Goal: Transaction & Acquisition: Purchase product/service

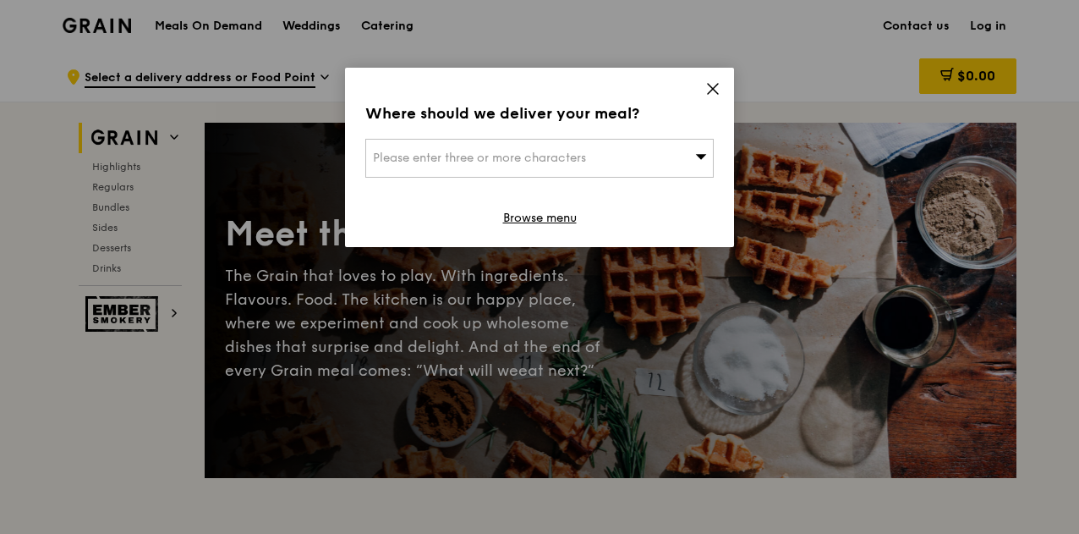
click at [605, 152] on div "Please enter three or more characters" at bounding box center [539, 158] width 348 height 39
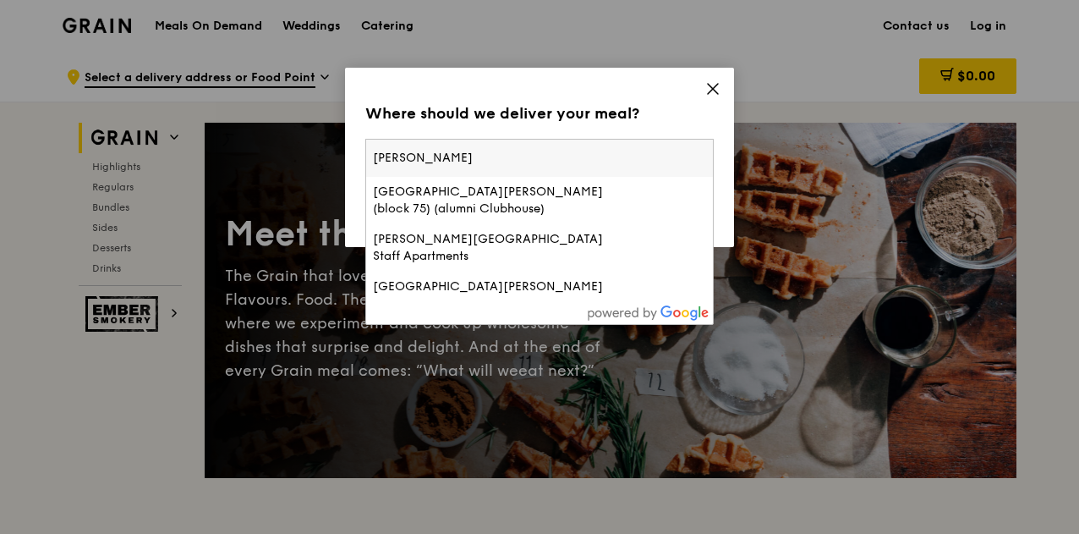
type input "ngee ann poly"
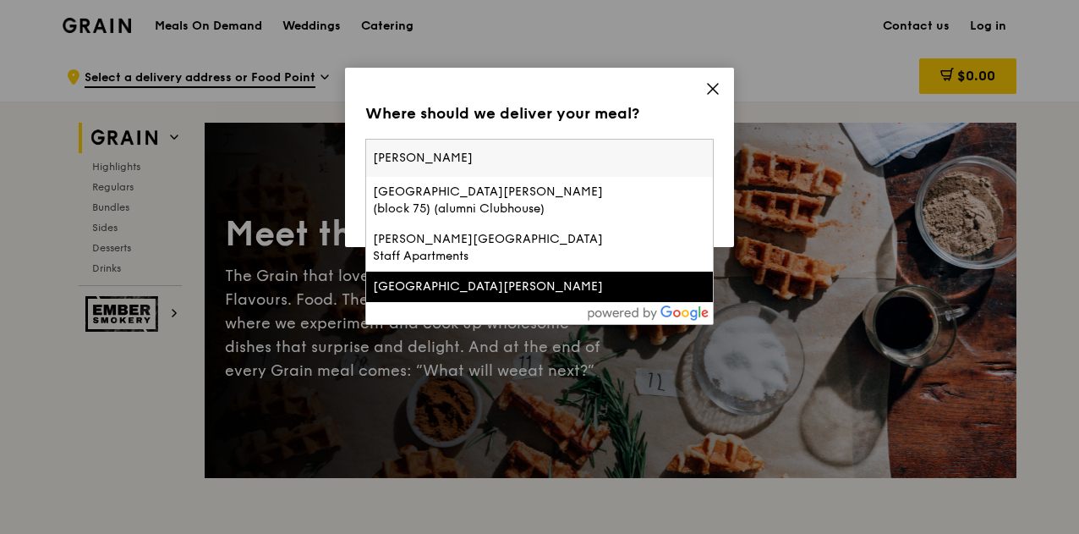
click at [546, 278] on div "Ngee Ann Polytechnic" at bounding box center [498, 286] width 250 height 17
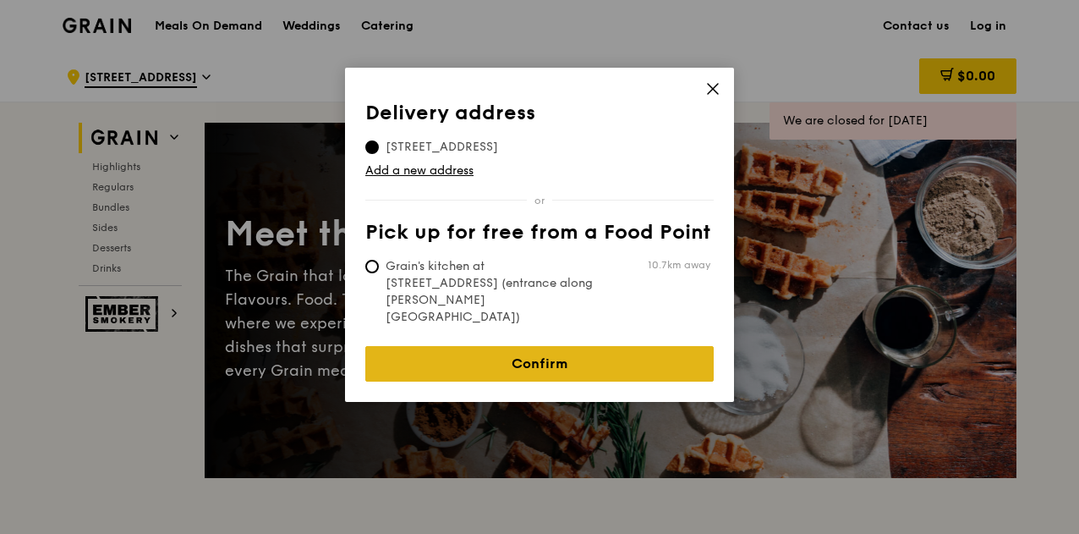
click at [551, 346] on link "Confirm" at bounding box center [539, 364] width 348 height 36
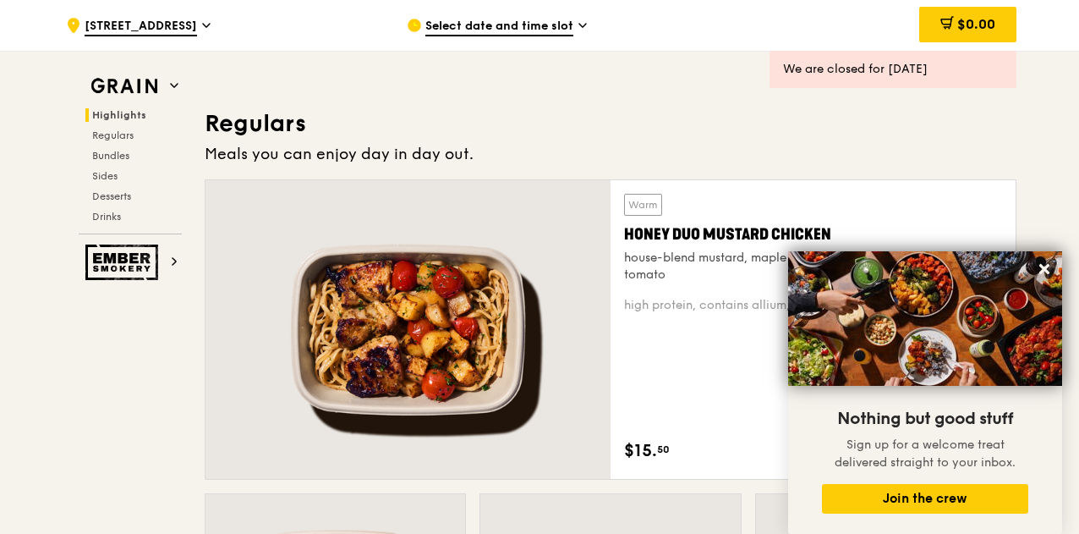
scroll to position [1064, 0]
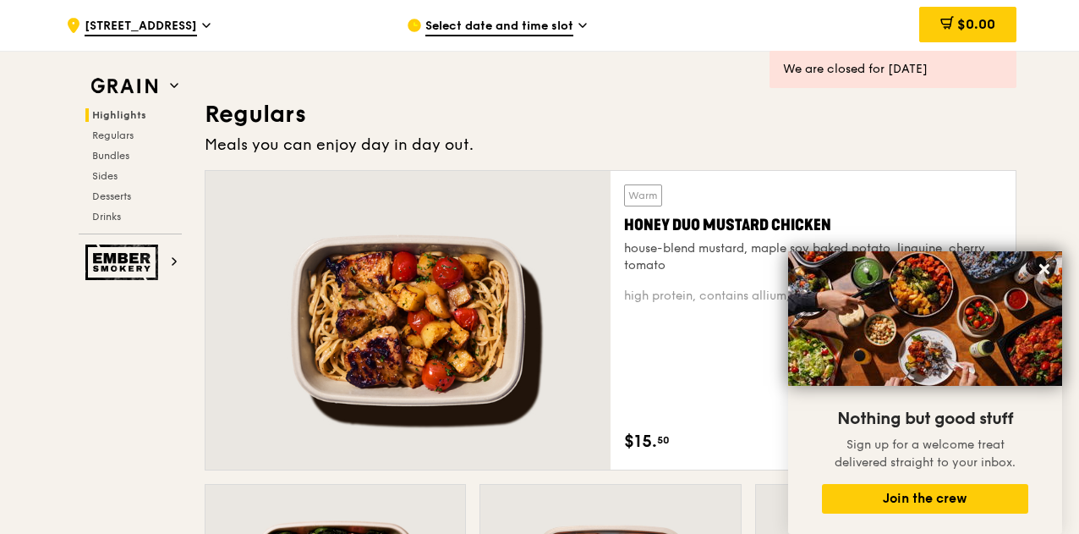
click at [449, 25] on span "Select date and time slot" at bounding box center [499, 27] width 148 height 19
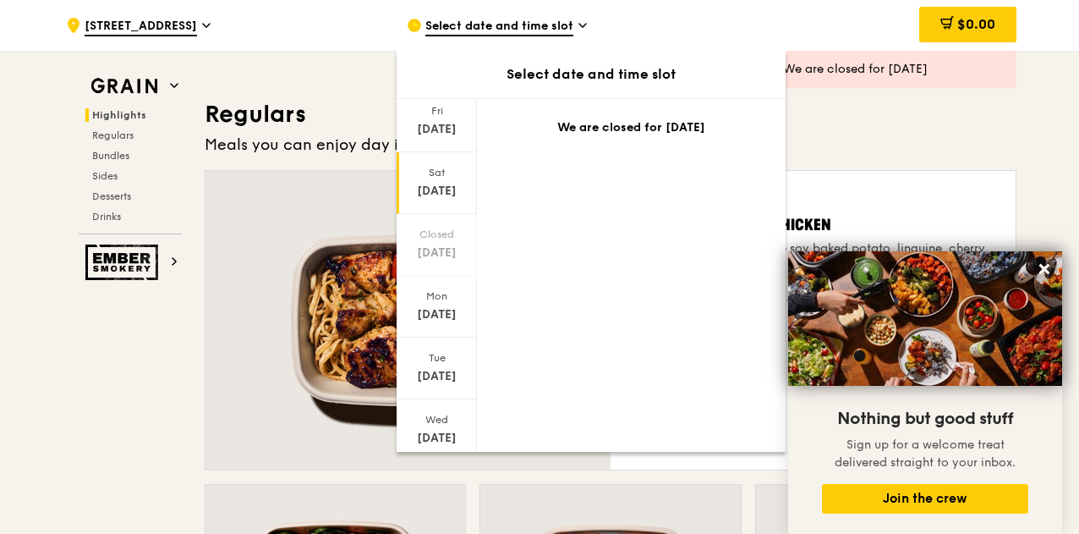
scroll to position [115, 0]
click at [433, 417] on div "Wed" at bounding box center [436, 419] width 75 height 14
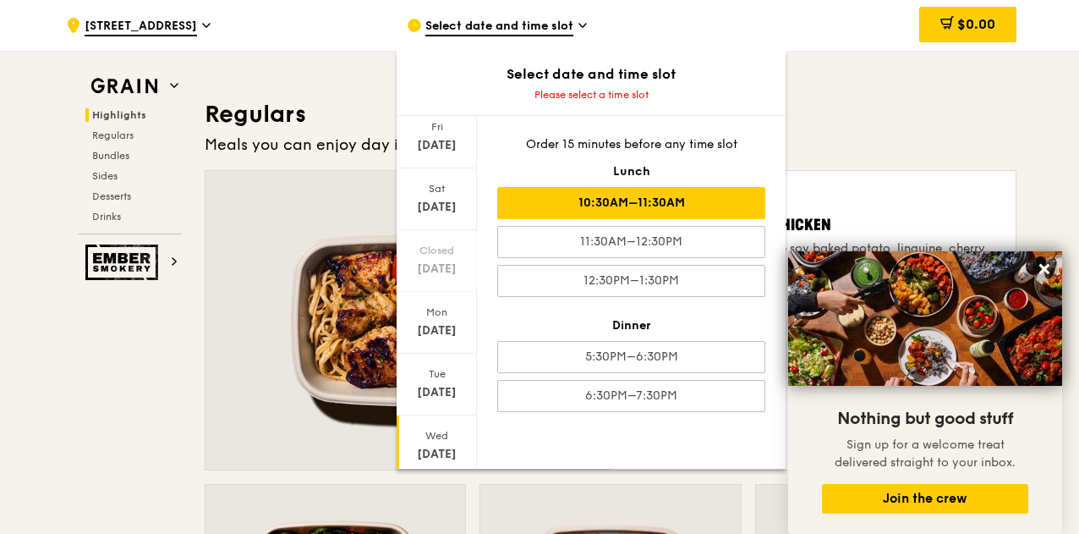
click at [581, 204] on div "10:30AM–11:30AM" at bounding box center [631, 203] width 268 height 32
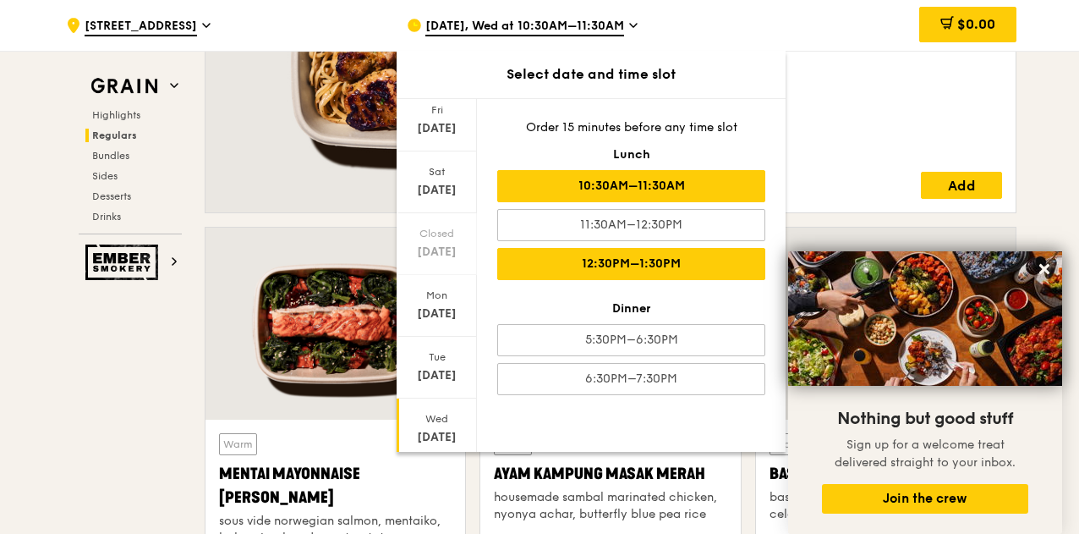
scroll to position [1346, 0]
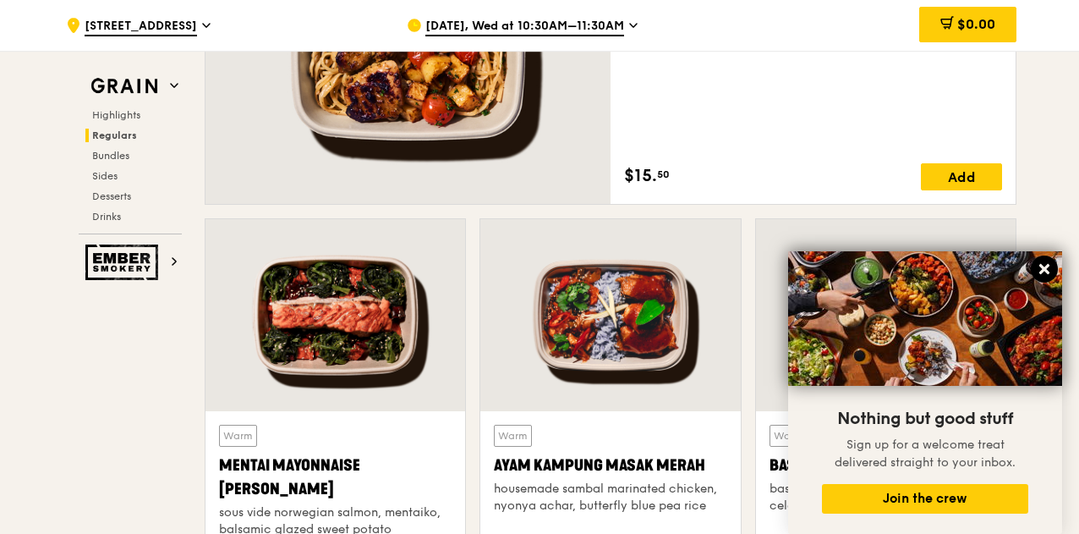
click at [1042, 267] on icon at bounding box center [1044, 269] width 10 height 10
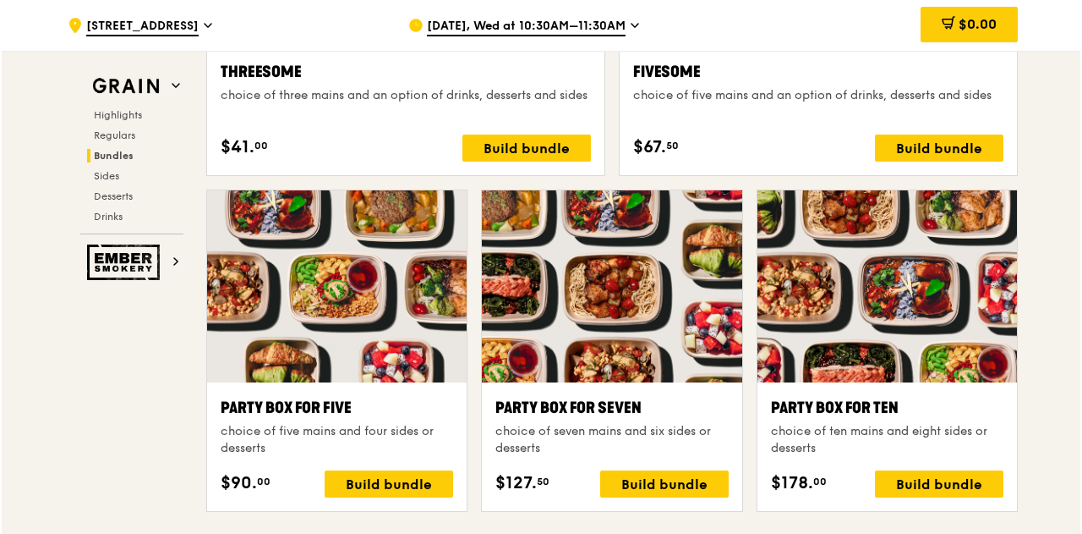
scroll to position [3243, 0]
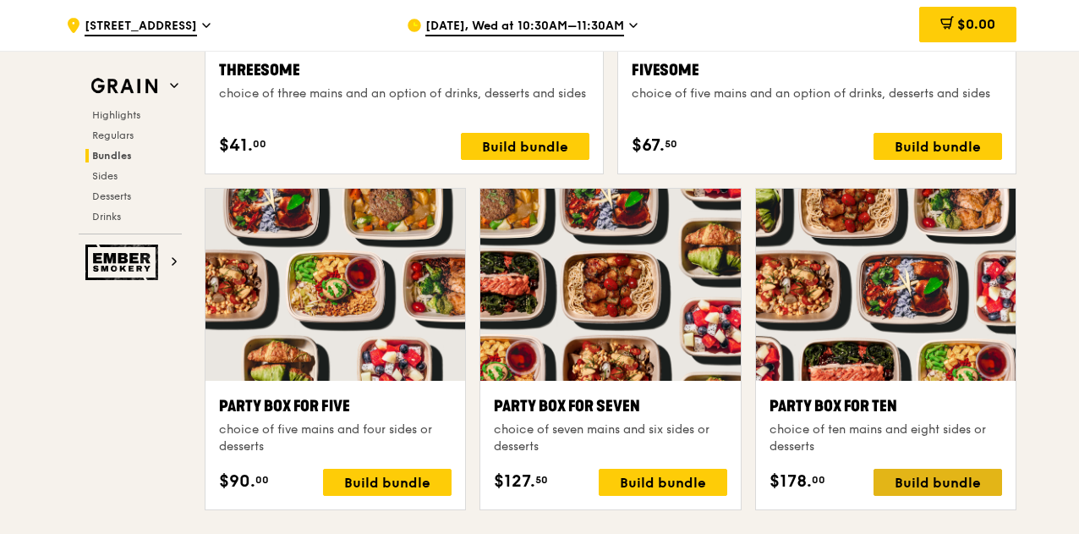
click at [907, 490] on div "Build bundle" at bounding box center [937, 481] width 129 height 27
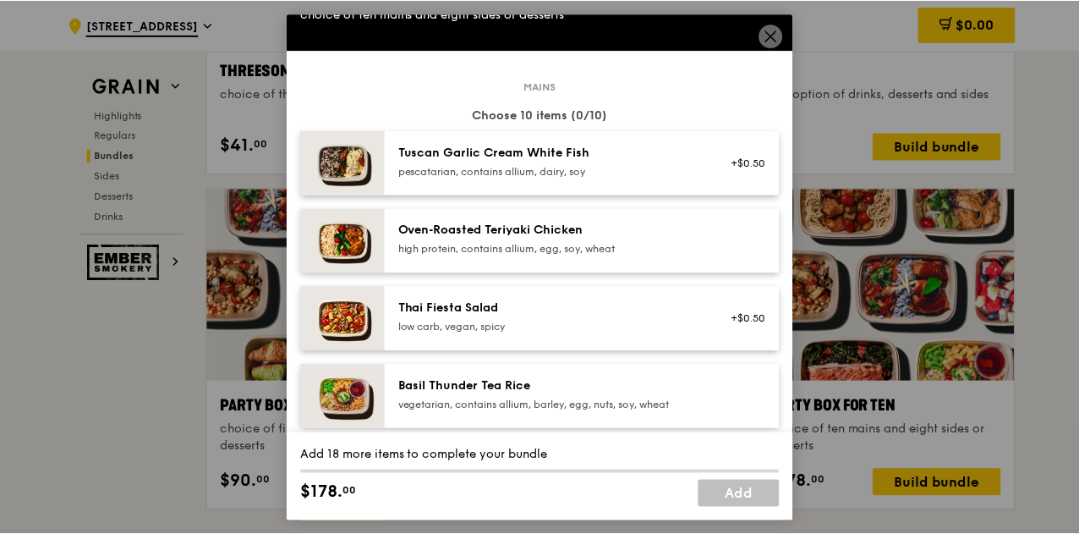
scroll to position [0, 0]
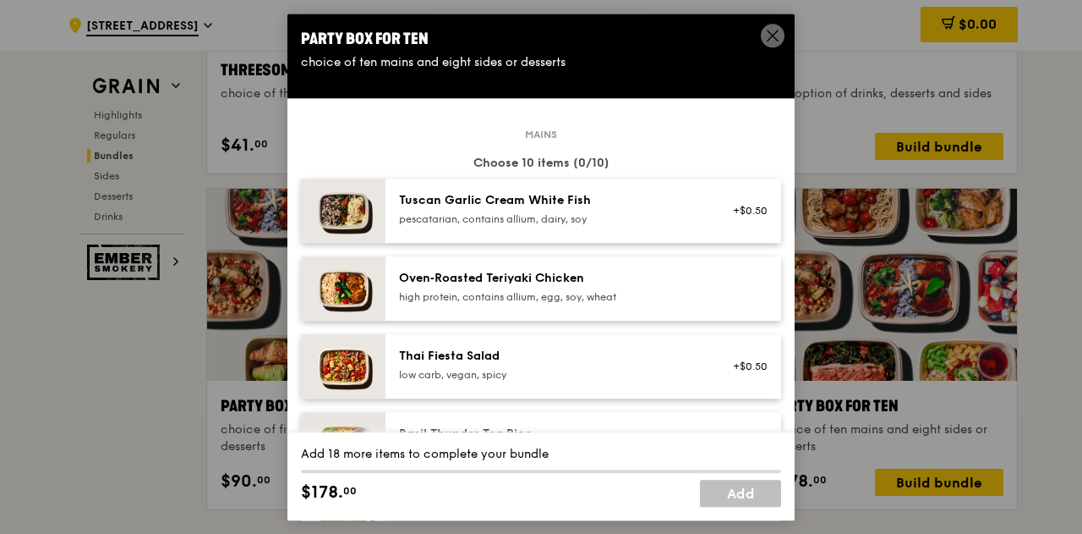
click at [761, 35] on span at bounding box center [773, 36] width 24 height 24
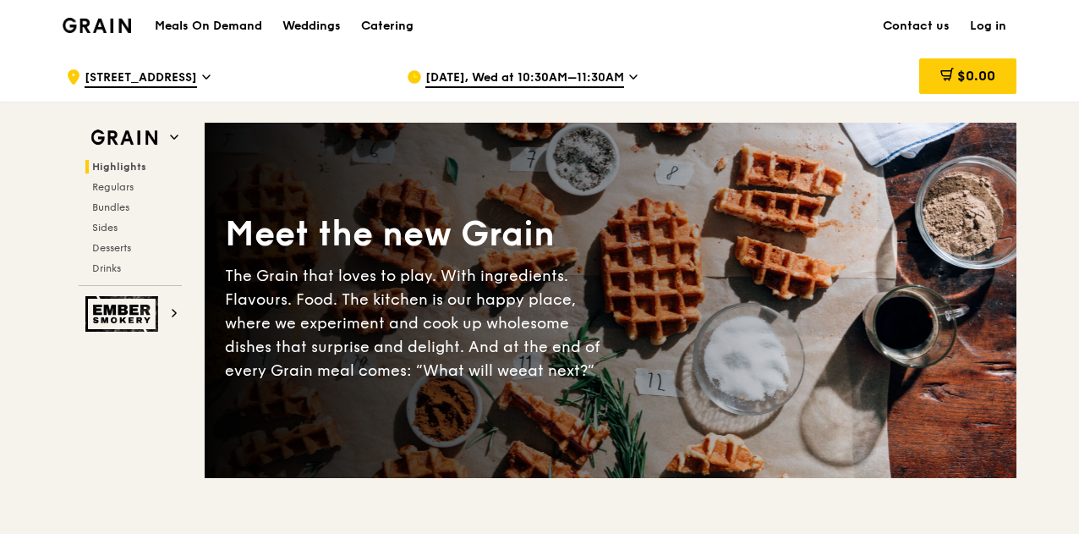
scroll to position [6, 0]
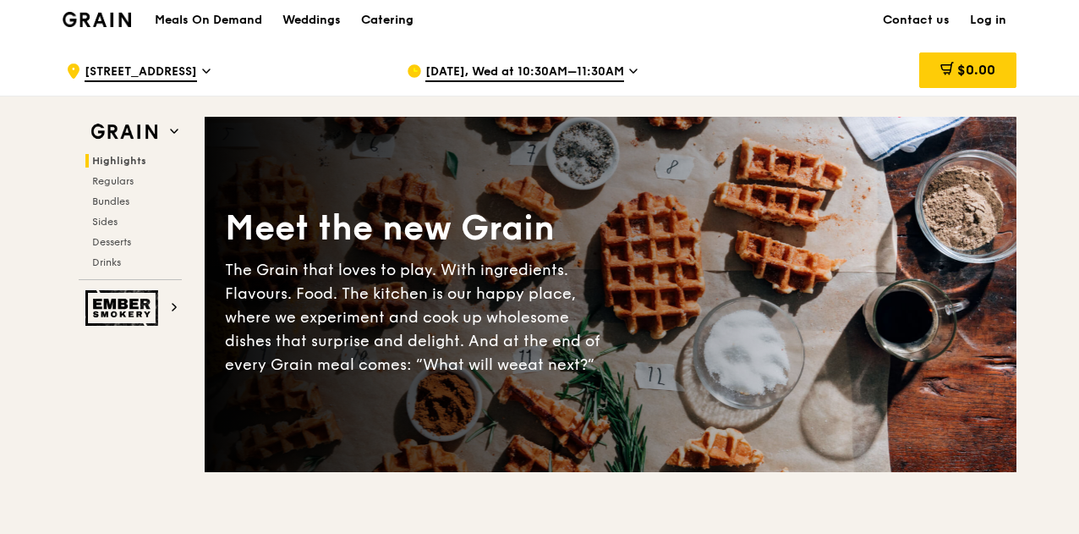
click at [364, 18] on div "Catering" at bounding box center [387, 20] width 52 height 51
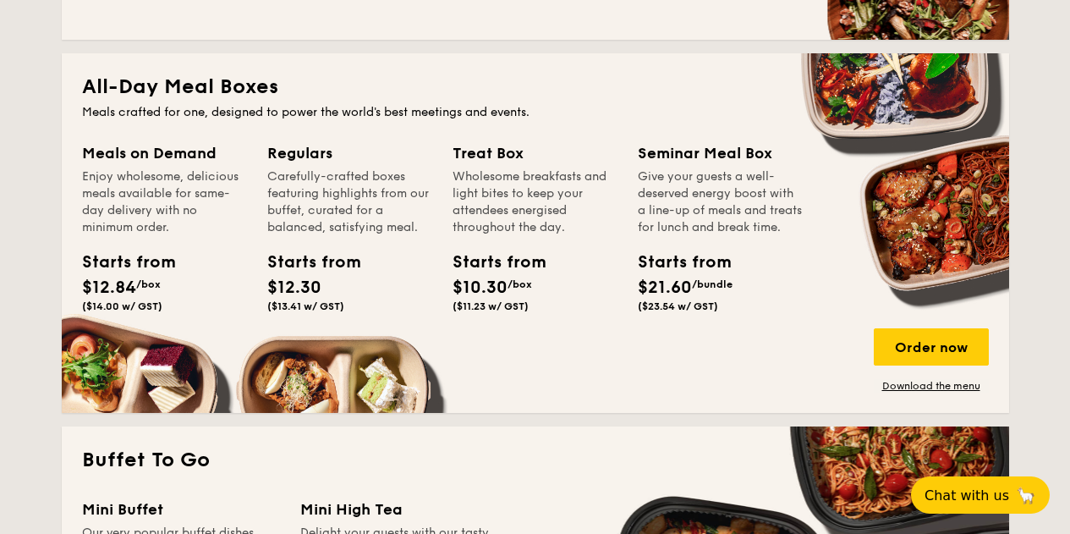
scroll to position [1098, 0]
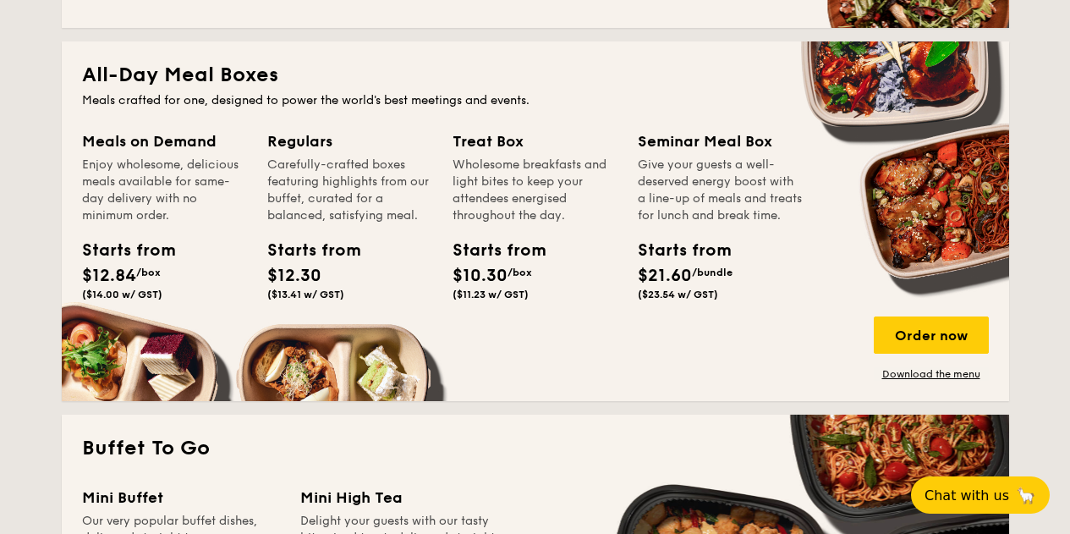
drag, startPoint x: 215, startPoint y: 105, endPoint x: 726, endPoint y: 298, distance: 546.6
click at [726, 297] on div "All-Day Meal Boxes Meals crafted for one, designed to power the world's best me…" at bounding box center [535, 220] width 947 height 359
click at [916, 341] on div "Order now" at bounding box center [930, 334] width 115 height 37
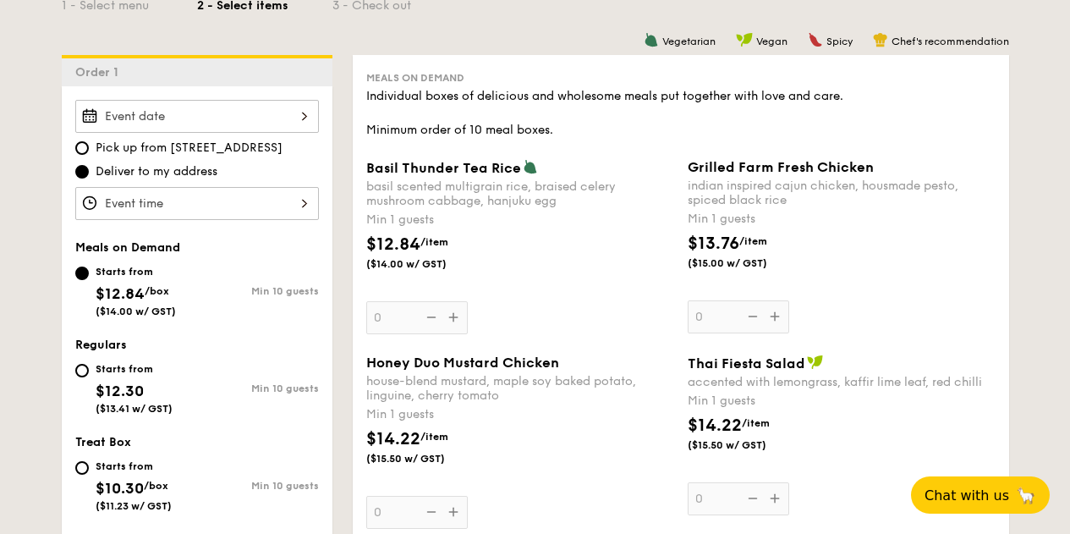
scroll to position [424, 0]
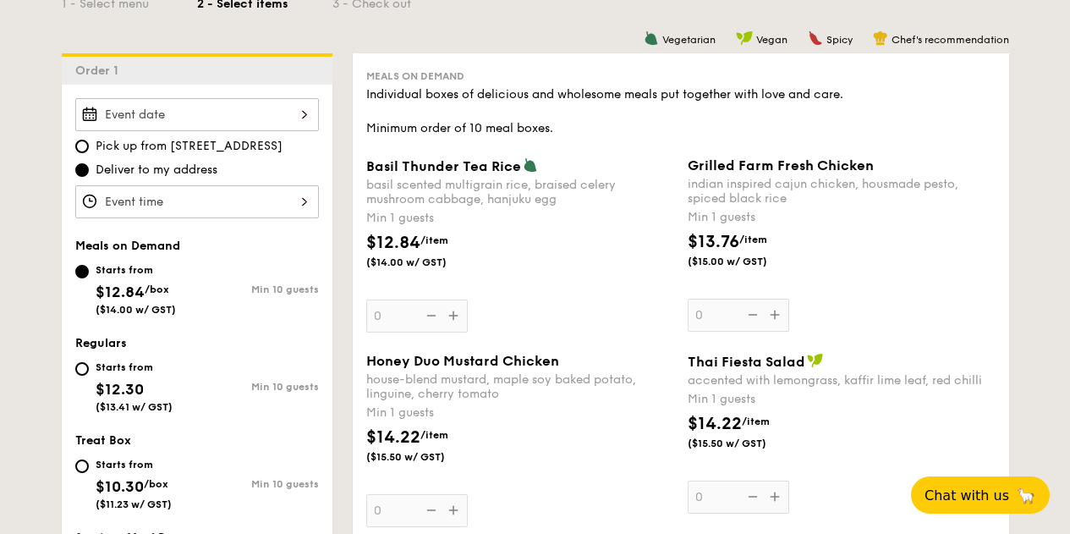
click at [90, 366] on div "Starts from $12.30 ($13.41 w/ GST)" at bounding box center [136, 385] width 122 height 56
click at [89, 366] on input "Starts from $12.30 ($13.41 w/ GST) Min 10 guests" at bounding box center [82, 369] width 14 height 14
radio input "true"
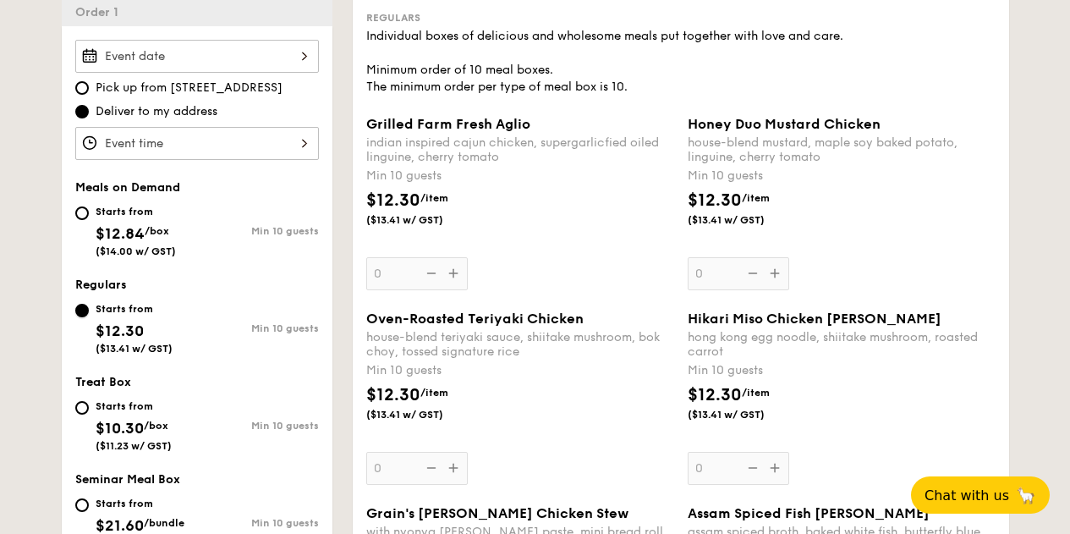
scroll to position [457, 0]
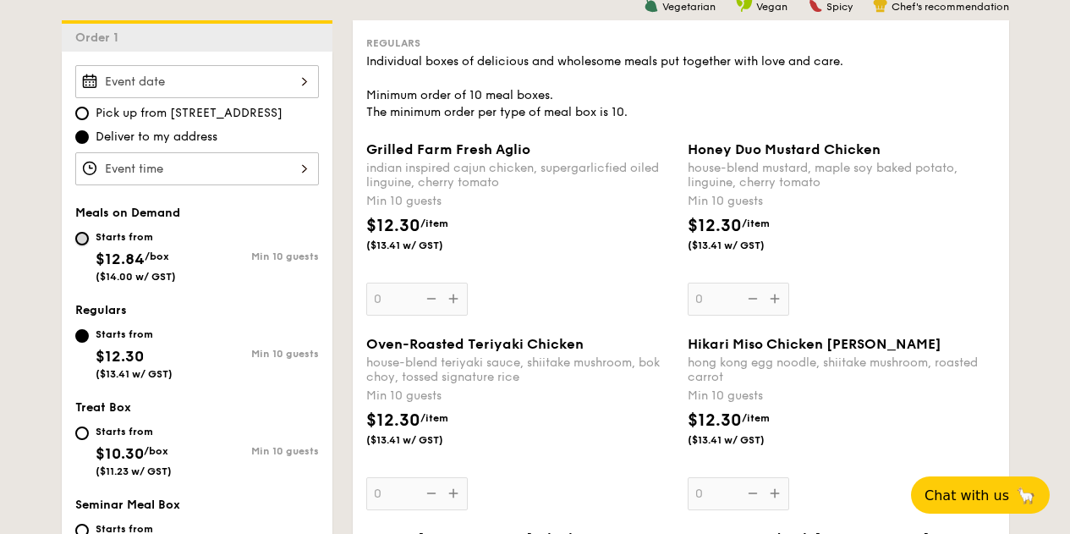
click at [80, 236] on input "Starts from $12.84 /box ($14.00 w/ GST) Min 10 guests" at bounding box center [82, 239] width 14 height 14
radio input "true"
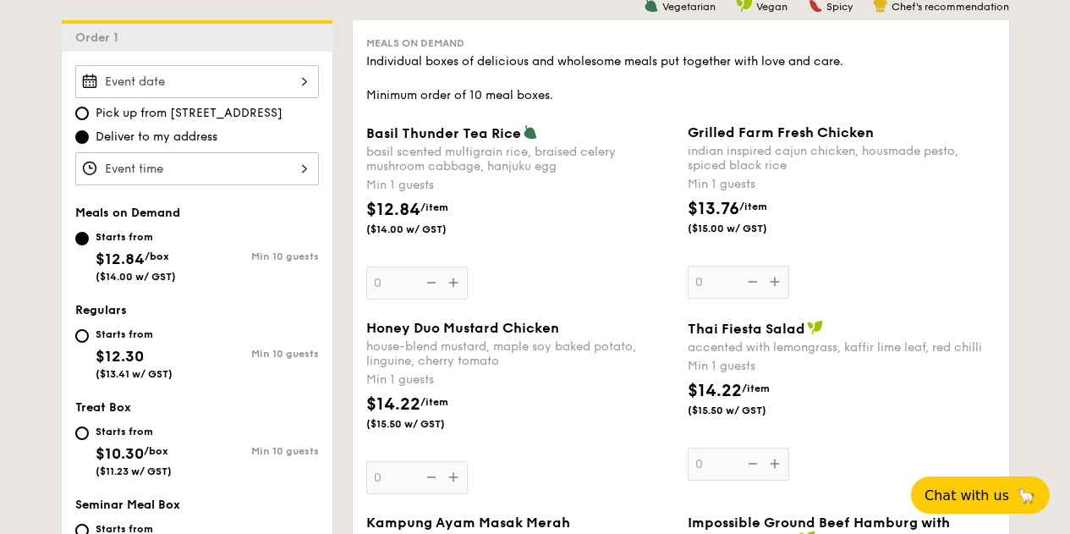
click at [78, 342] on div "Starts from $12.30 ($13.41 w/ GST)" at bounding box center [136, 352] width 122 height 56
click at [78, 342] on input "Starts from $12.30 ($13.41 w/ GST) Min 10 guests" at bounding box center [82, 336] width 14 height 14
radio input "true"
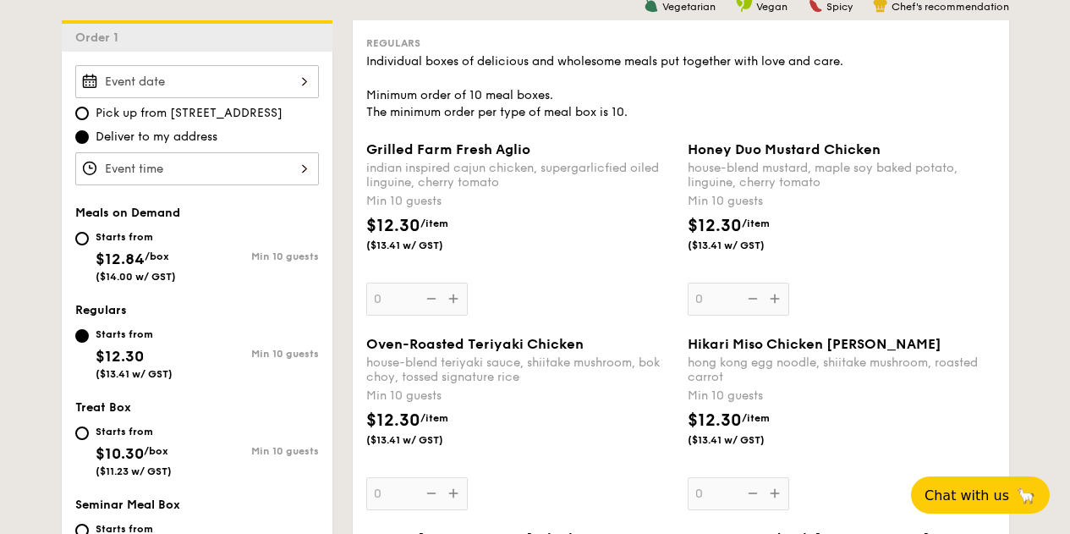
click at [79, 249] on div "Starts from $12.84 /box ($14.00 w/ GST)" at bounding box center [136, 255] width 122 height 56
click at [79, 245] on input "Starts from $12.84 /box ($14.00 w/ GST) Min 10 guests" at bounding box center [82, 239] width 14 height 14
radio input "true"
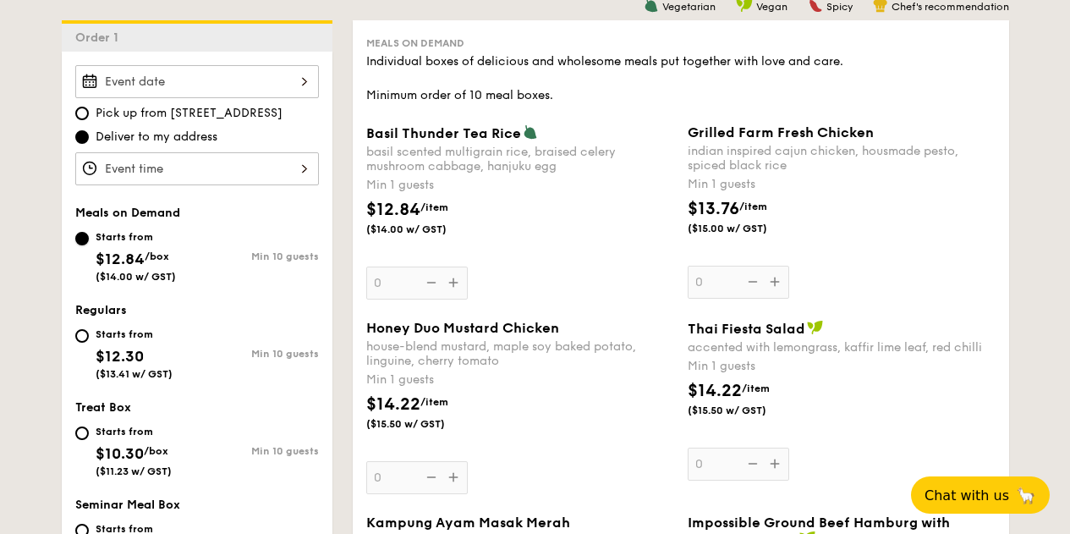
scroll to position [495, 0]
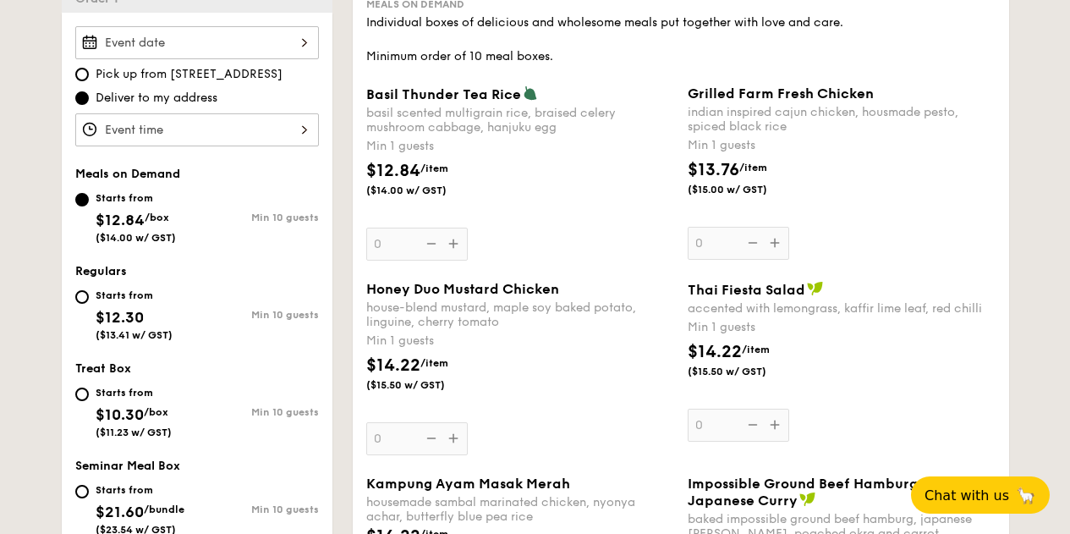
click at [100, 400] on div "Starts from $10.30 /box ($11.23 w/ GST)" at bounding box center [134, 410] width 76 height 56
click at [89, 400] on input "Starts from $10.30 /box ($11.23 w/ GST) Min 10 guests" at bounding box center [82, 394] width 14 height 14
radio input "true"
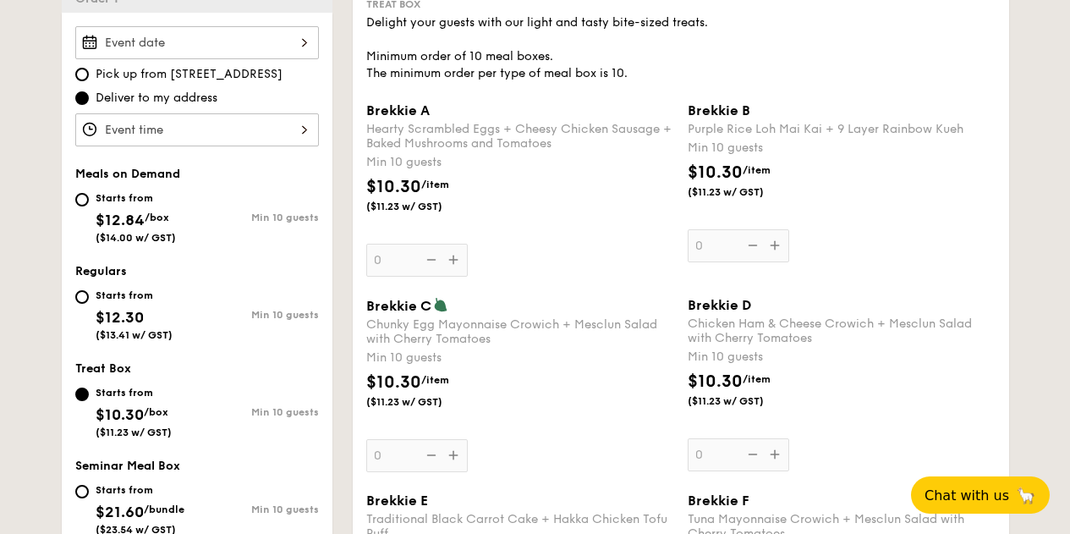
click at [100, 490] on div "Starts from" at bounding box center [140, 490] width 89 height 14
click at [89, 490] on input "Starts from $21.60 /bundle ($23.54 w/ GST) Min 10 guests" at bounding box center [82, 491] width 14 height 14
radio input "true"
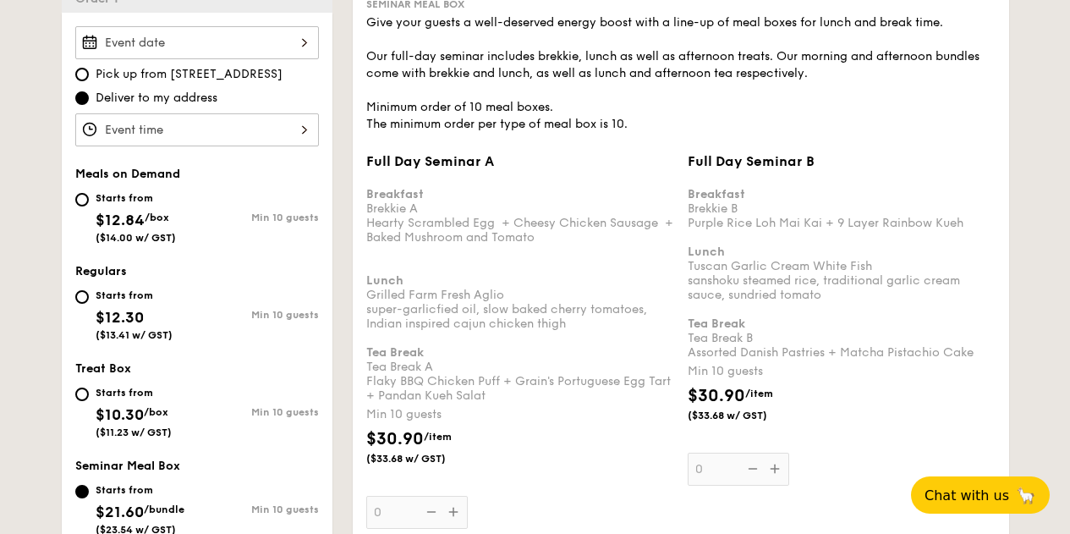
click at [103, 222] on span "$12.84" at bounding box center [120, 220] width 49 height 19
click at [89, 206] on input "Starts from $12.84 /box ($14.00 w/ GST) Min 10 guests" at bounding box center [82, 200] width 14 height 14
radio input "true"
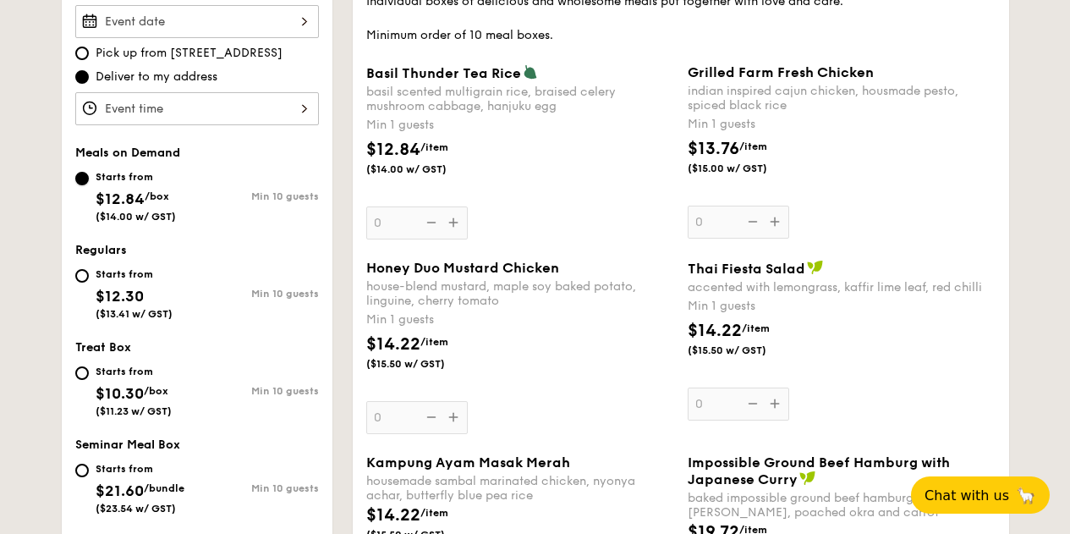
scroll to position [562, 0]
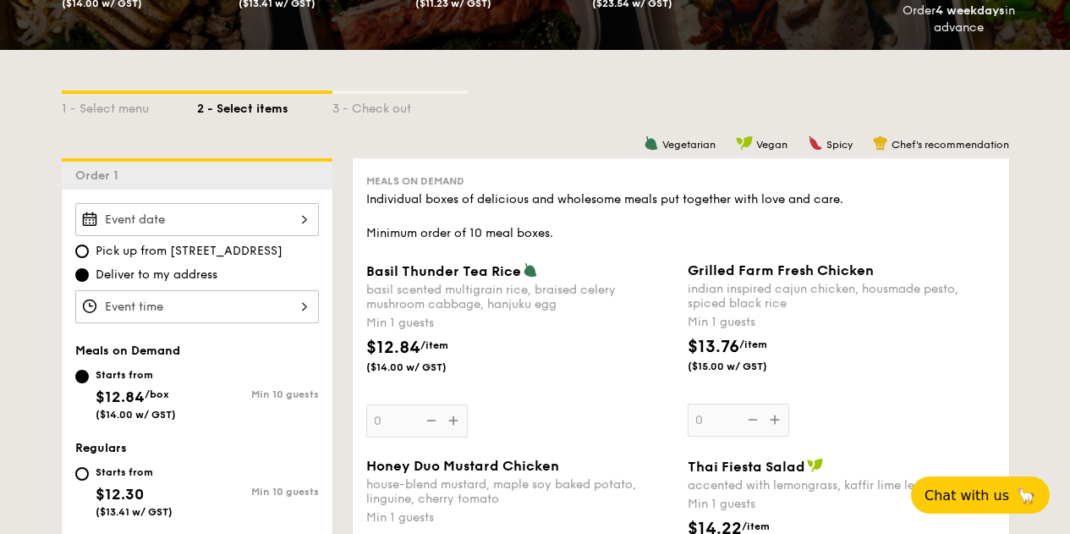
scroll to position [316, 0]
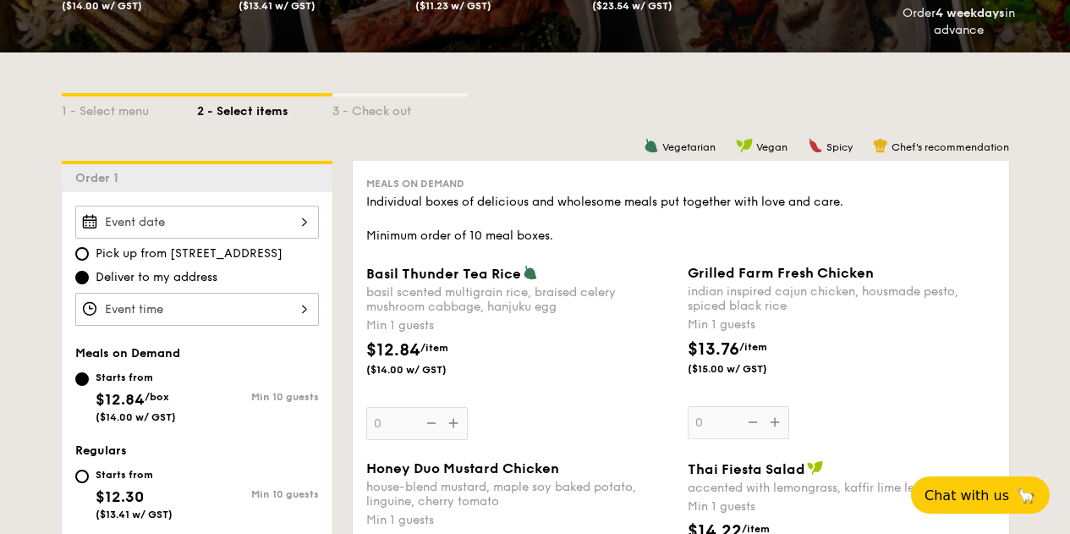
drag, startPoint x: 362, startPoint y: 183, endPoint x: 587, endPoint y: 237, distance: 231.1
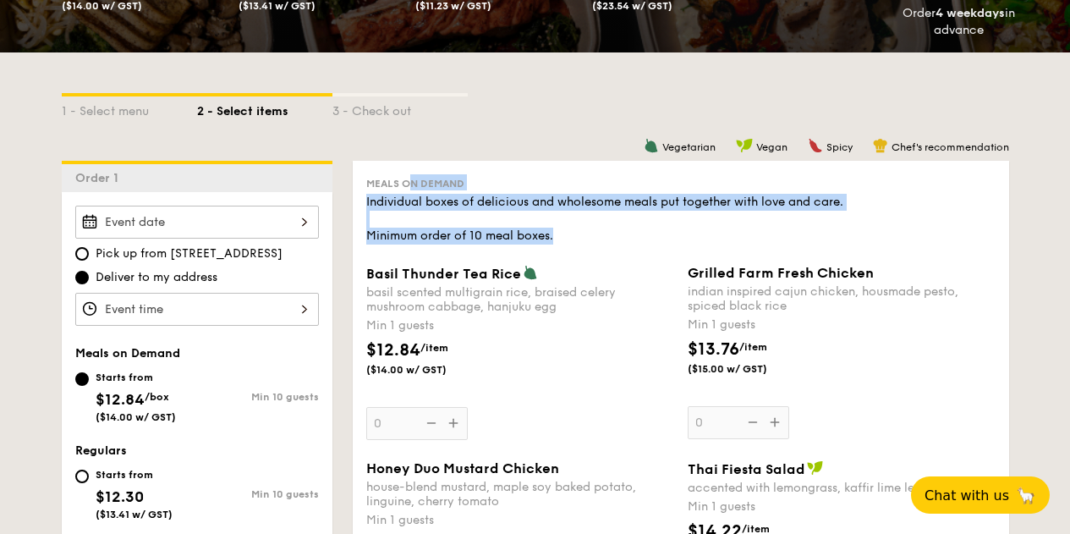
click at [654, 174] on div "Meals on Demand Individual boxes of delicious and wholesome meals put together …" at bounding box center [680, 209] width 629 height 70
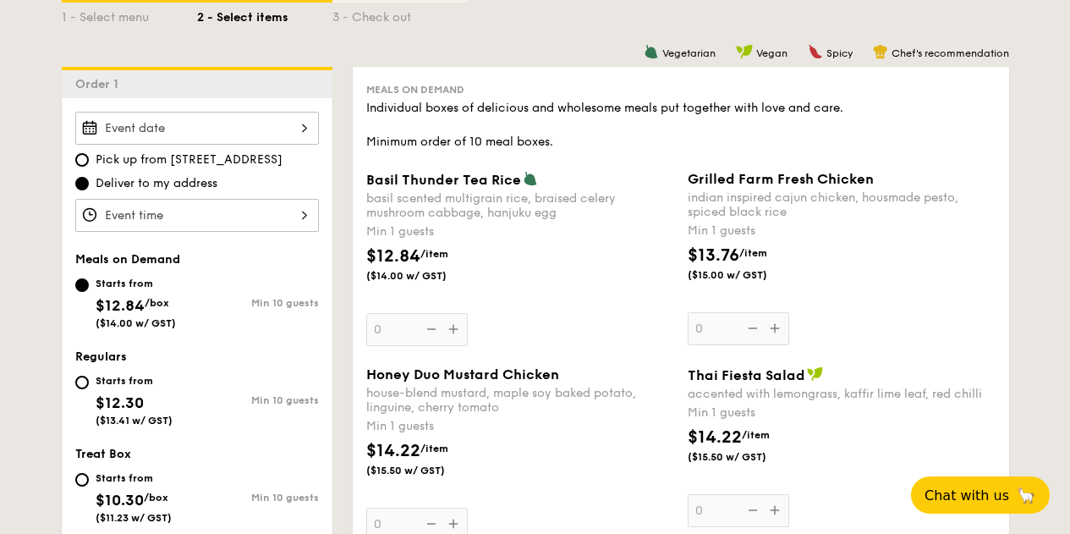
scroll to position [725, 0]
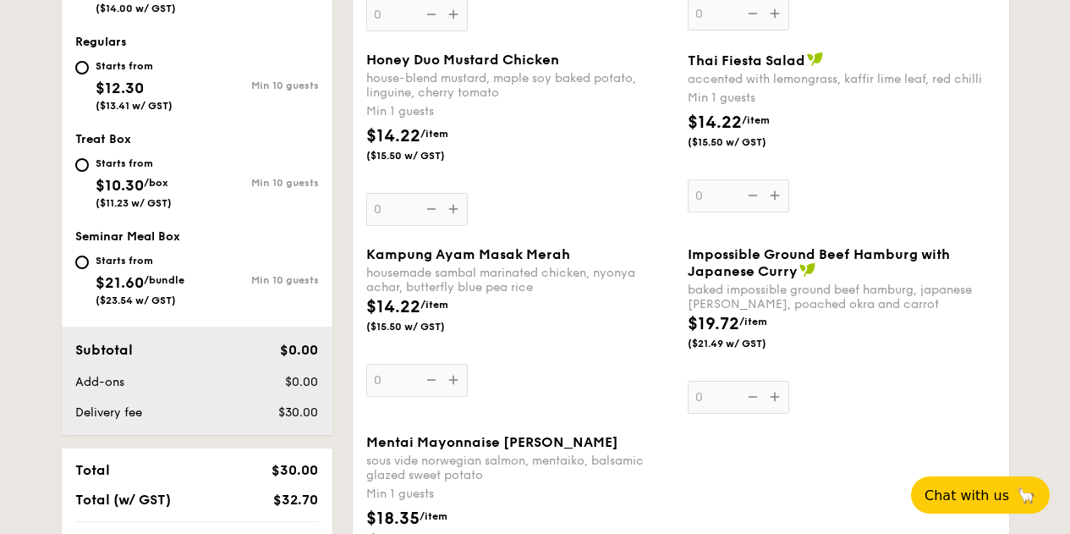
click at [752, 58] on span "Thai Fiesta Salad" at bounding box center [746, 60] width 118 height 16
click at [752, 179] on input "0" at bounding box center [737, 195] width 101 height 33
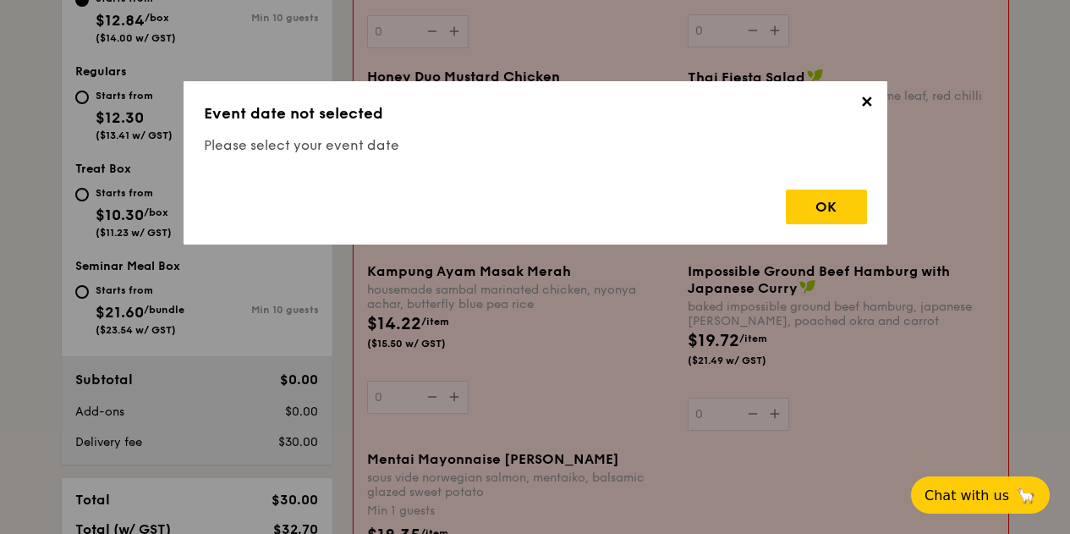
drag, startPoint x: 752, startPoint y: 59, endPoint x: 752, endPoint y: 90, distance: 30.4
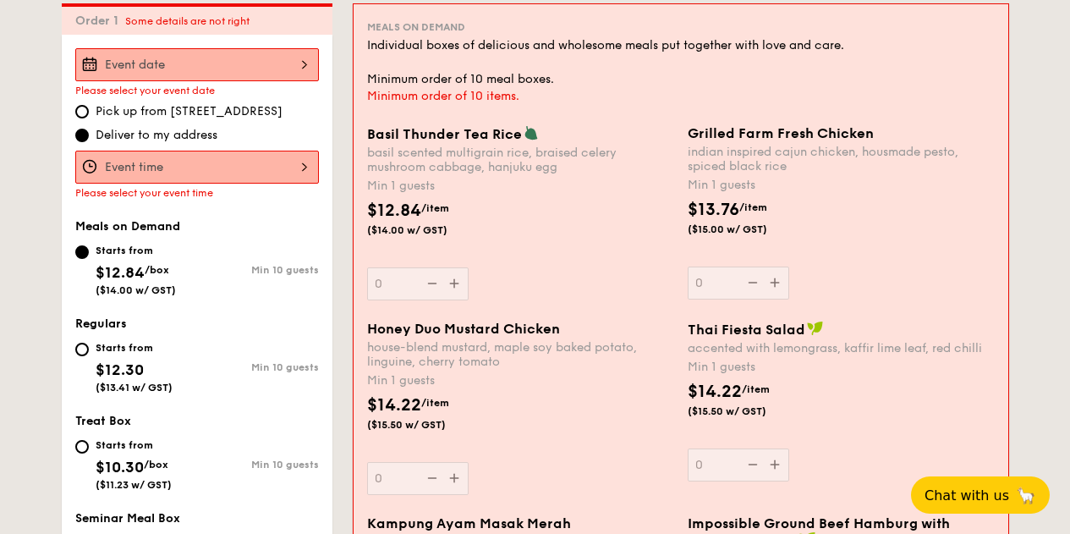
scroll to position [451, 0]
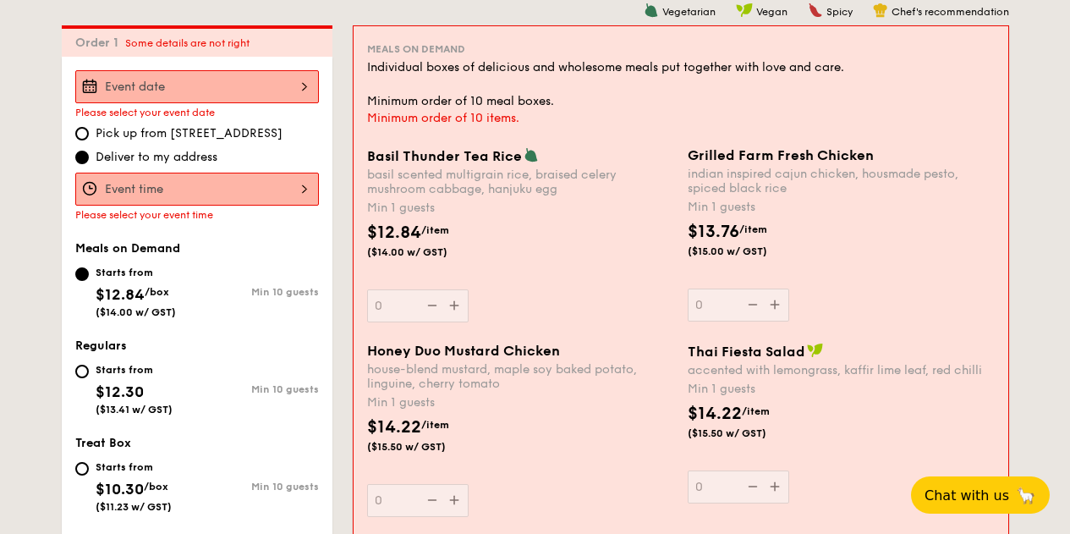
drag, startPoint x: 725, startPoint y: 370, endPoint x: 725, endPoint y: 353, distance: 17.8
click at [725, 353] on span "Thai Fiesta Salad" at bounding box center [746, 351] width 118 height 16
click at [725, 470] on input "0" at bounding box center [737, 486] width 101 height 33
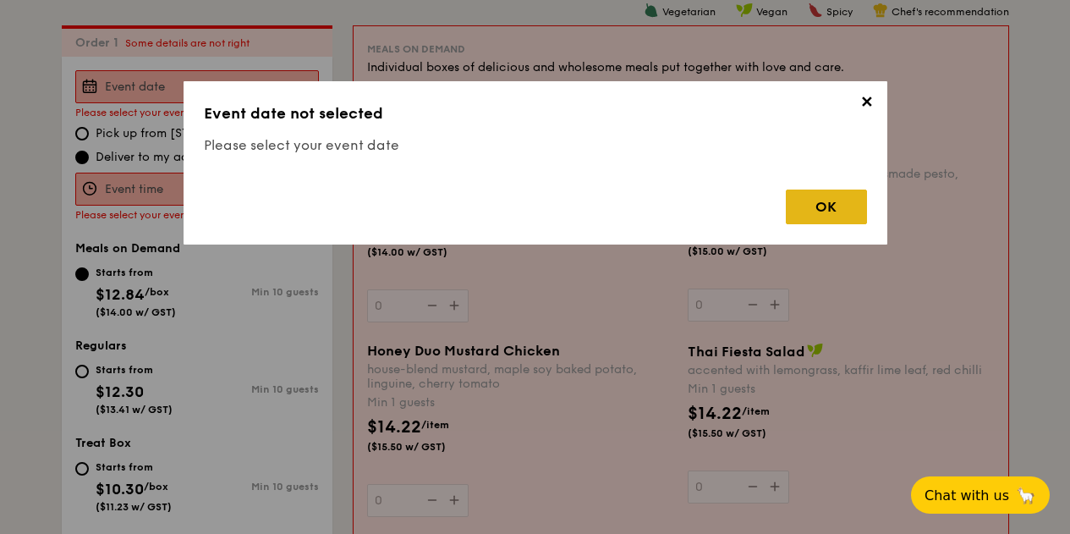
drag, startPoint x: 800, startPoint y: 218, endPoint x: 802, endPoint y: 207, distance: 11.3
click at [802, 207] on div "OK" at bounding box center [825, 206] width 81 height 35
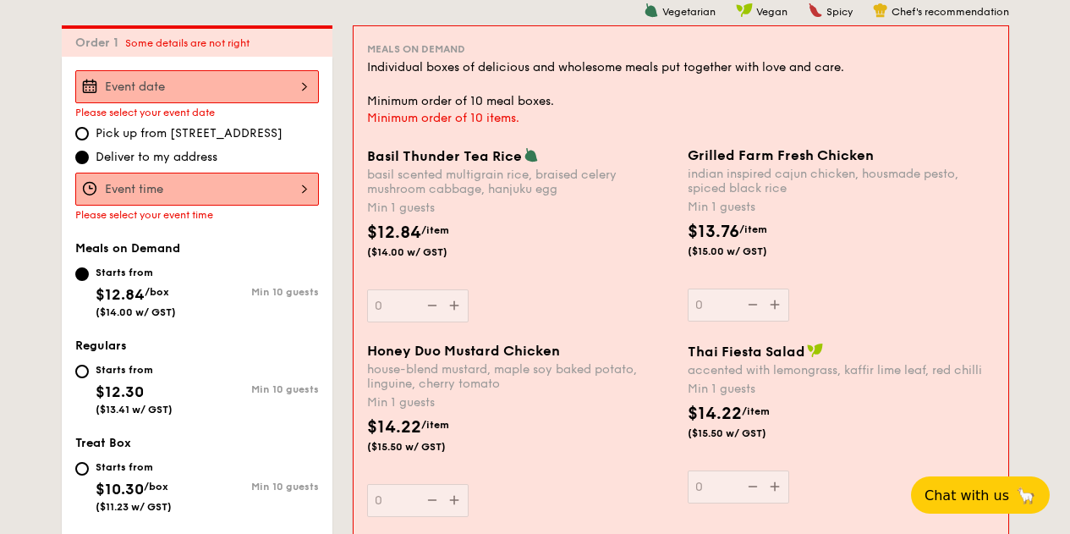
drag, startPoint x: 674, startPoint y: 143, endPoint x: 913, endPoint y: 147, distance: 239.3
click at [913, 147] on div "Meals on Demand Individual boxes of delicious and wholesome meals put together …" at bounding box center [680, 479] width 654 height 906
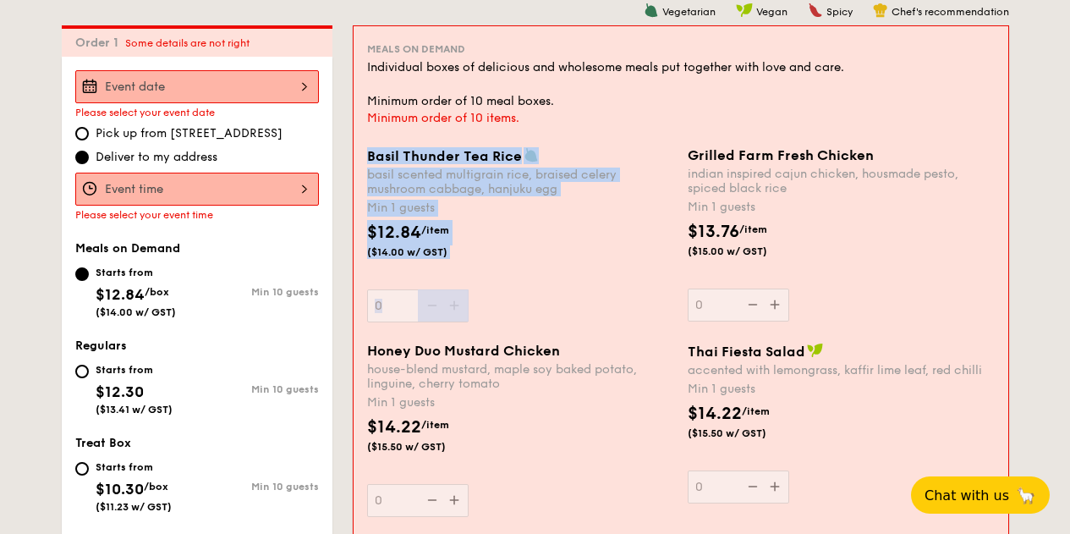
click at [900, 153] on div "Grilled Farm Fresh Chicken" at bounding box center [840, 155] width 307 height 16
click at [789, 288] on input "0" at bounding box center [737, 304] width 101 height 33
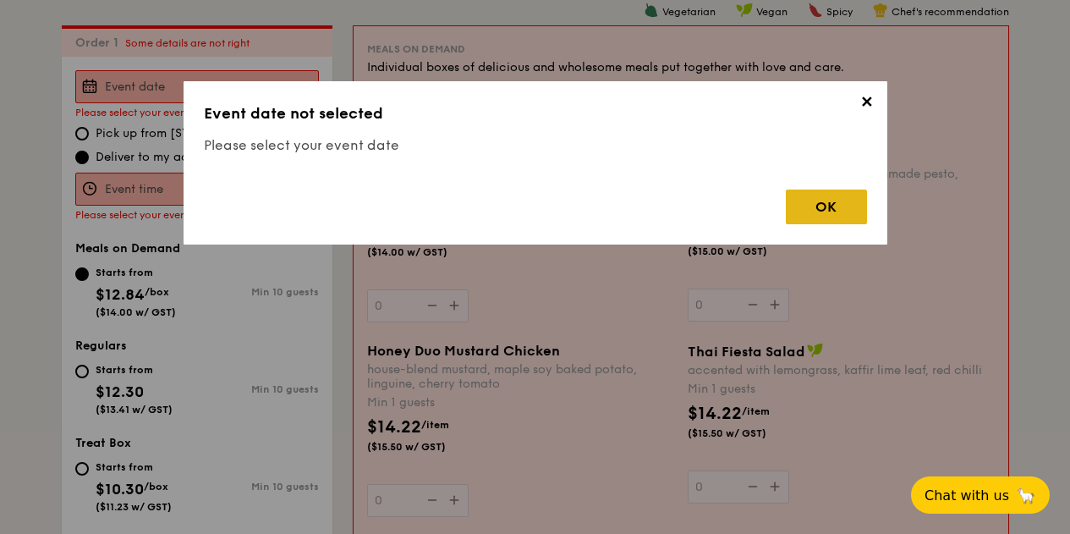
click at [817, 208] on div "OK" at bounding box center [825, 206] width 81 height 35
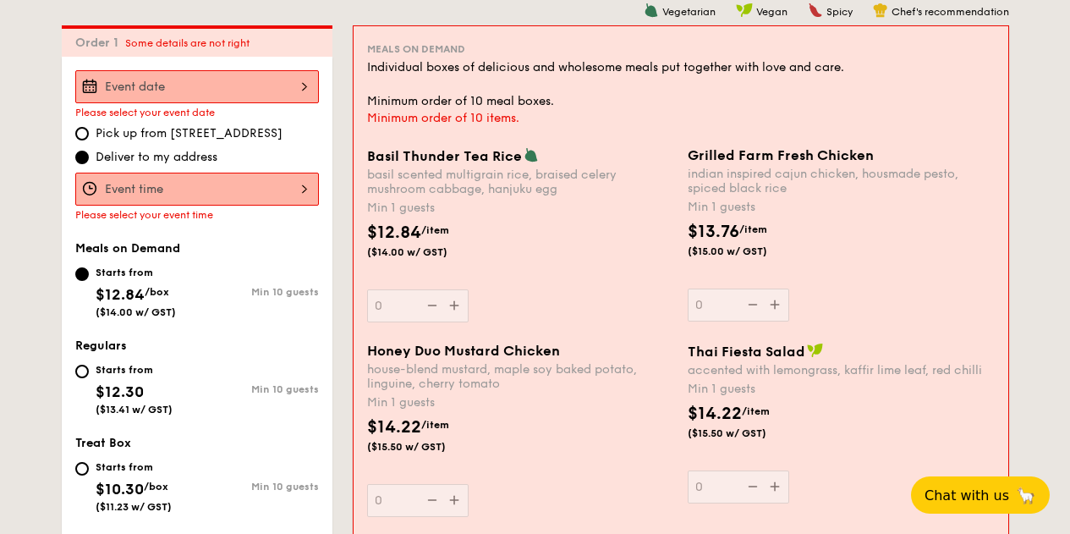
drag, startPoint x: 679, startPoint y: 153, endPoint x: 864, endPoint y: 159, distance: 185.3
click at [864, 159] on div "Basil Thunder Tea Rice basil scented multigrain rice, braised celery mushroom c…" at bounding box center [680, 244] width 641 height 195
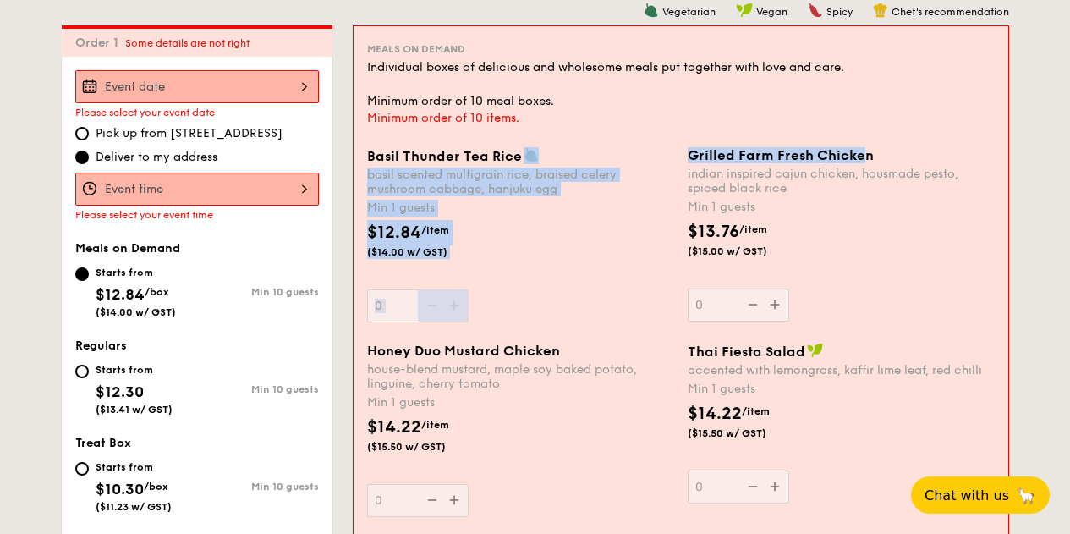
click at [866, 159] on span "Grilled Farm Fresh Chicken" at bounding box center [780, 155] width 186 height 16
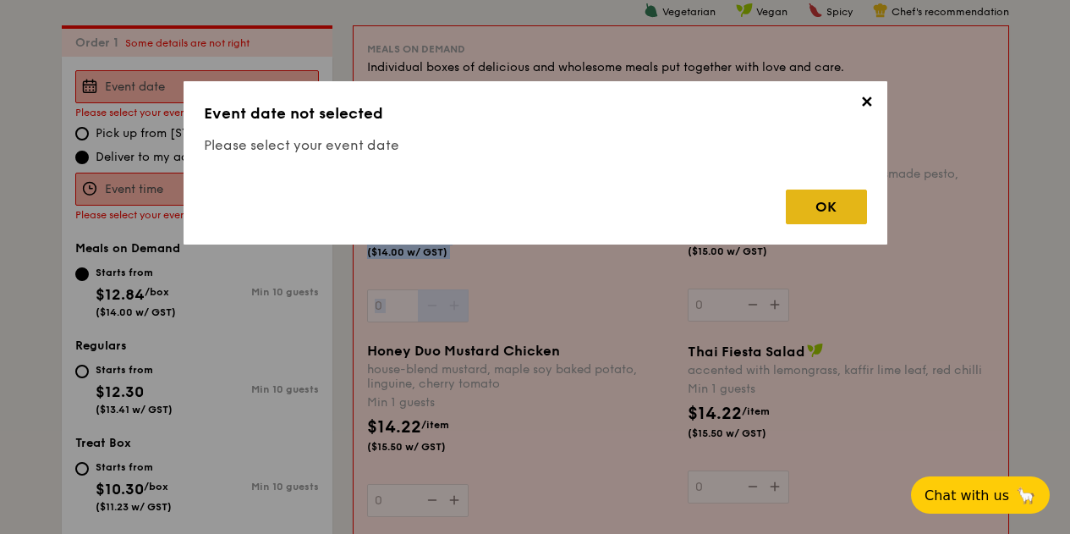
drag, startPoint x: 884, startPoint y: 152, endPoint x: 842, endPoint y: 202, distance: 64.8
click at [844, 201] on div "OK" at bounding box center [535, 200] width 663 height 48
click at [839, 202] on div "OK" at bounding box center [825, 206] width 81 height 35
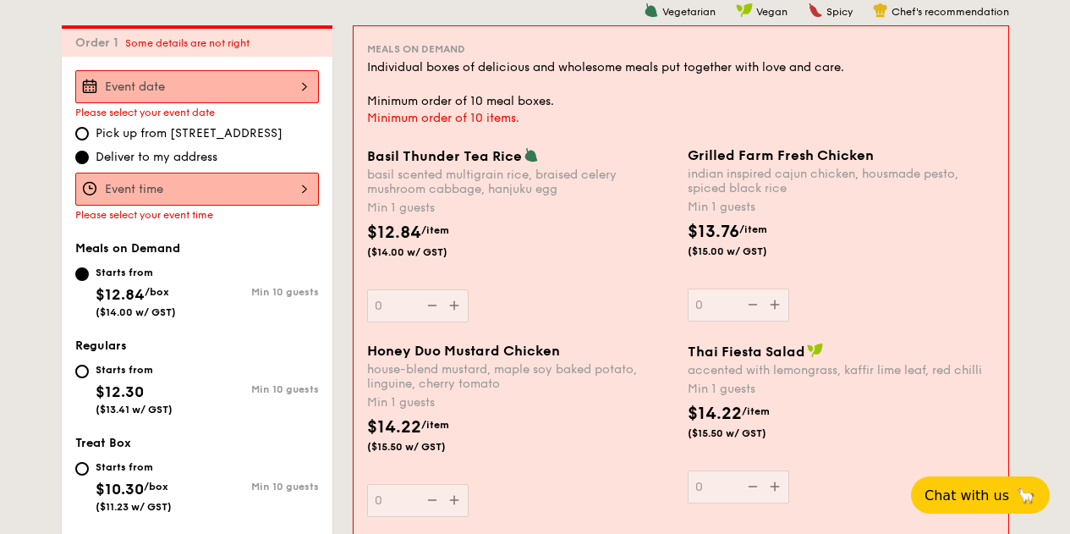
drag, startPoint x: 900, startPoint y: 151, endPoint x: 871, endPoint y: 149, distance: 28.9
click at [871, 151] on div "Meals on Demand Individual boxes of delicious and wholesome meals put together …" at bounding box center [680, 479] width 654 height 906
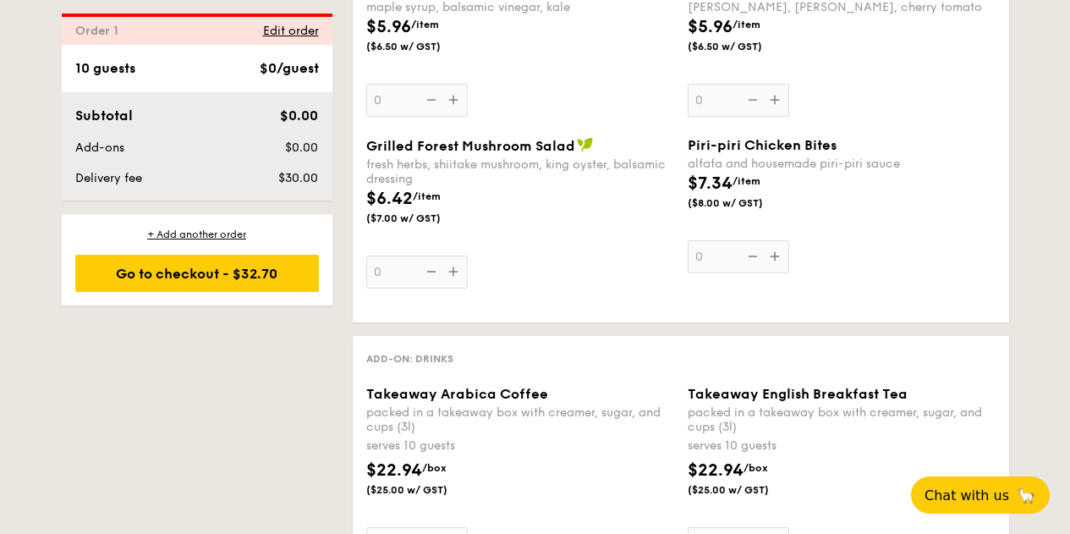
scroll to position [1996, 0]
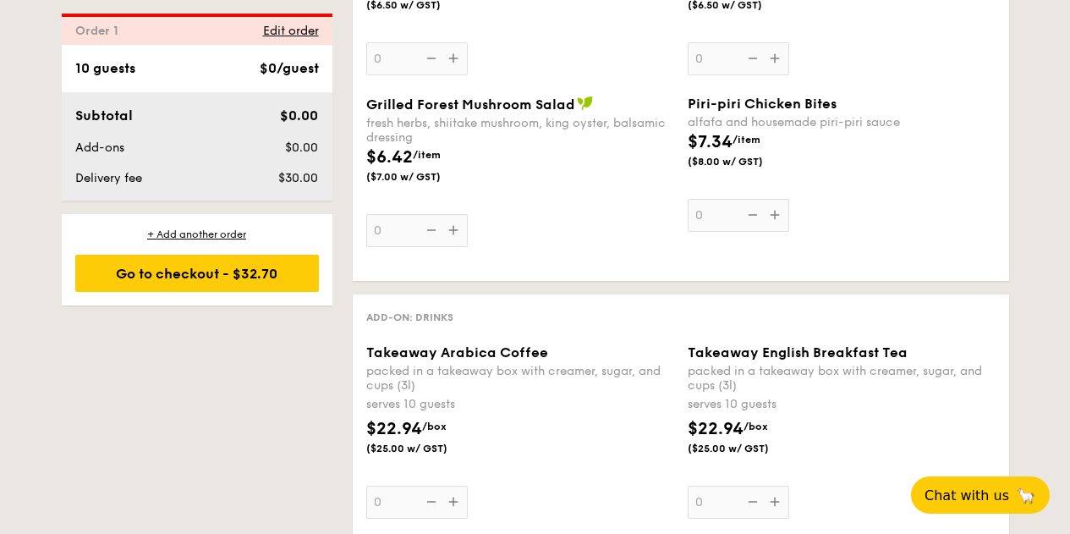
drag, startPoint x: 560, startPoint y: 342, endPoint x: 548, endPoint y: 354, distance: 16.7
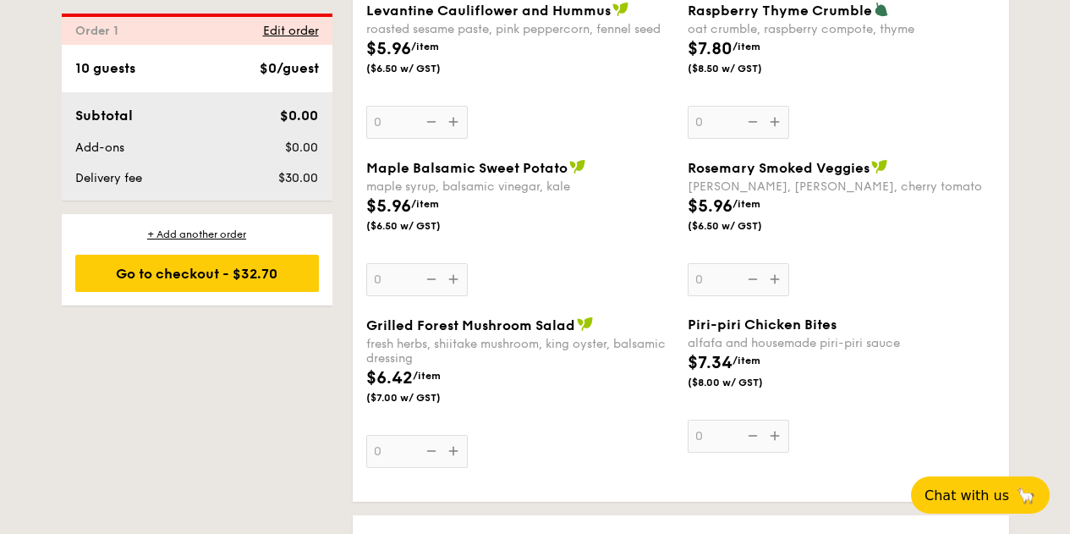
scroll to position [1743, 0]
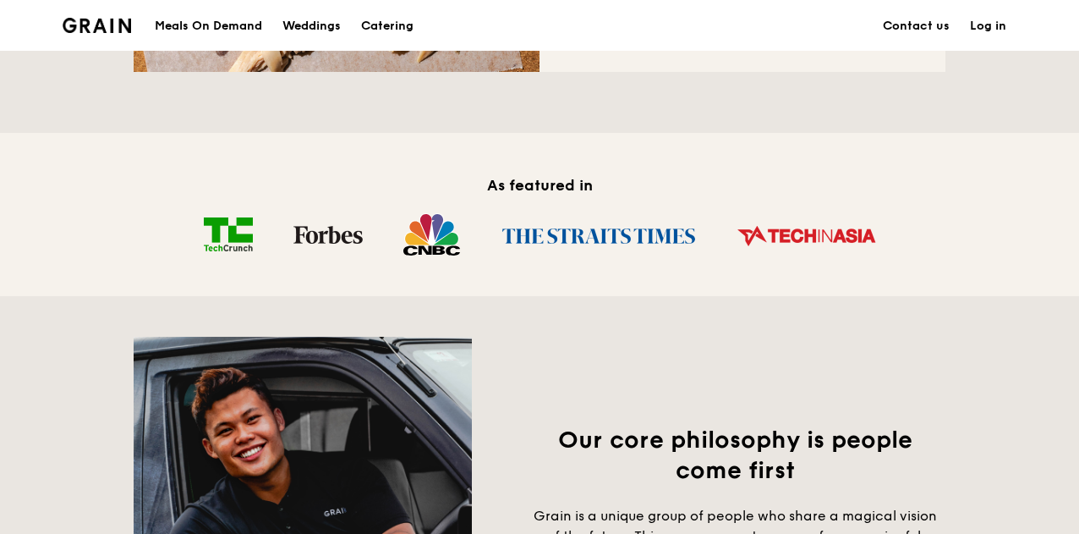
scroll to position [967, 0]
